Goal: Navigation & Orientation: Find specific page/section

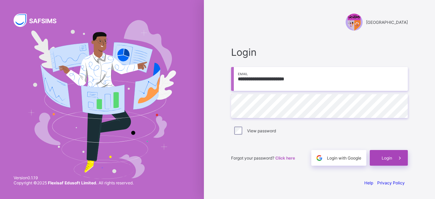
click at [387, 158] on span "Login" at bounding box center [387, 157] width 11 height 5
click at [389, 162] on div "Login" at bounding box center [389, 158] width 38 height 16
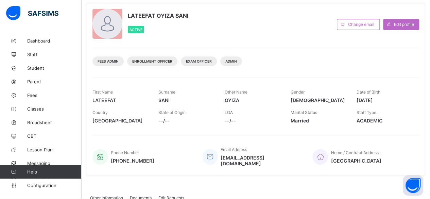
scroll to position [37, 0]
click at [182, 140] on div "Phone Number [PHONE_NUMBER] Email Address [EMAIL_ADDRESS][DOMAIN_NAME] Home / C…" at bounding box center [256, 152] width 327 height 35
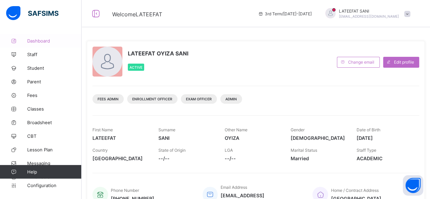
scroll to position [150, 0]
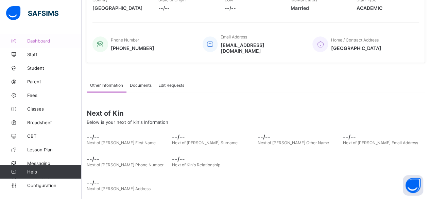
click at [73, 43] on span "Dashboard" at bounding box center [54, 40] width 54 height 5
